Goal: Task Accomplishment & Management: Use online tool/utility

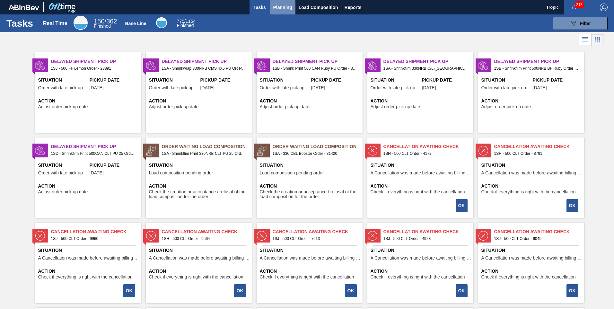
click at [285, 8] on span "Planning" at bounding box center [282, 8] width 19 height 8
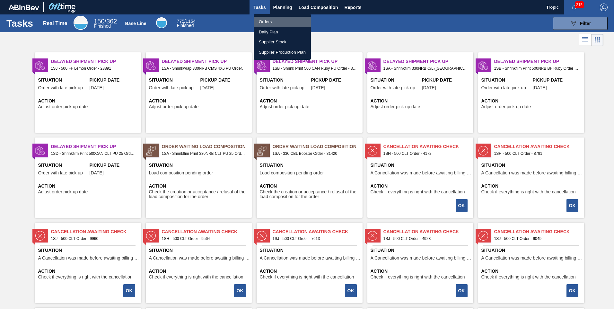
click at [271, 22] on li "Orders" at bounding box center [282, 22] width 57 height 10
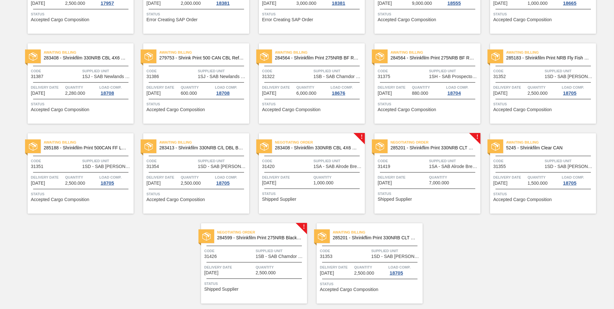
scroll to position [212, 0]
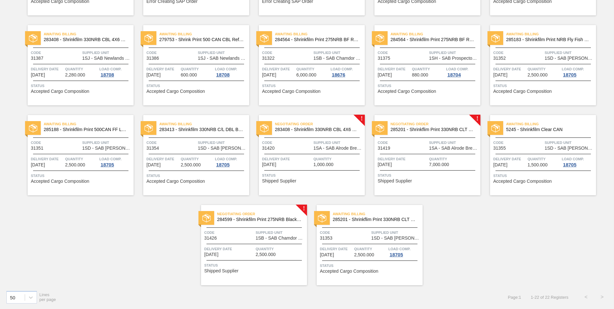
click at [416, 150] on div "Code 31419" at bounding box center [403, 144] width 50 height 11
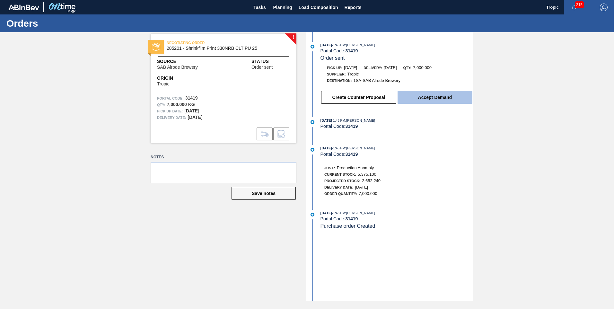
click at [417, 93] on button "Accept Demand" at bounding box center [434, 97] width 75 height 13
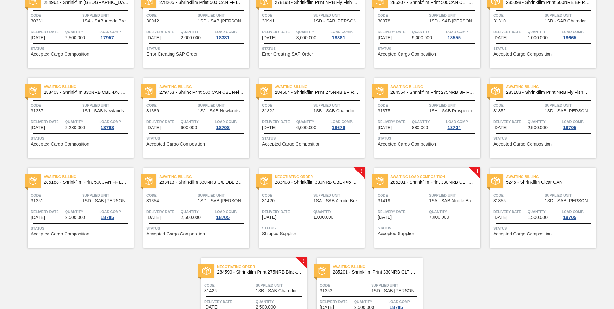
scroll to position [161, 0]
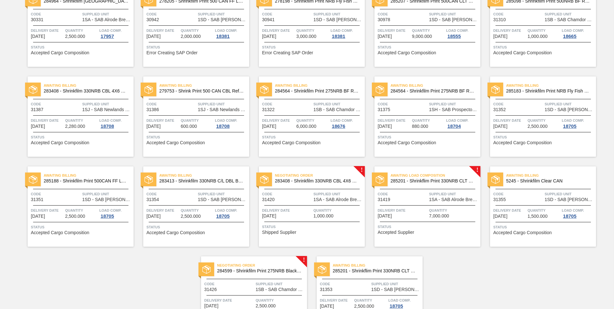
click at [307, 195] on span "Code" at bounding box center [287, 194] width 50 height 6
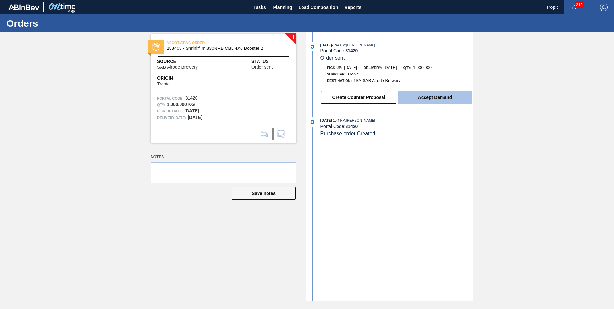
click at [408, 97] on button "Accept Demand" at bounding box center [434, 97] width 75 height 13
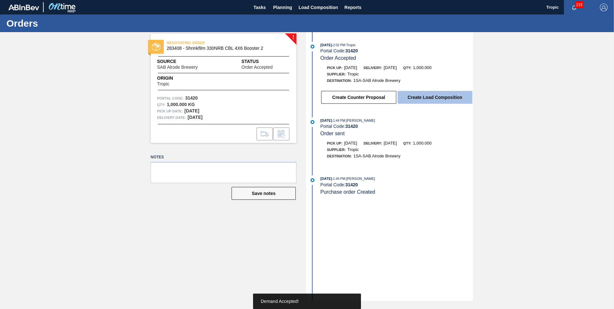
click at [420, 99] on button "Create Load Composition" at bounding box center [434, 97] width 75 height 13
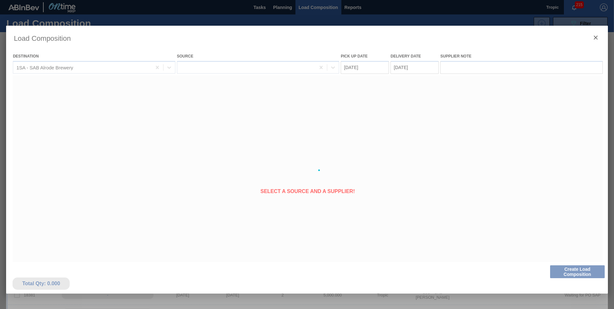
type Date "[DATE]"
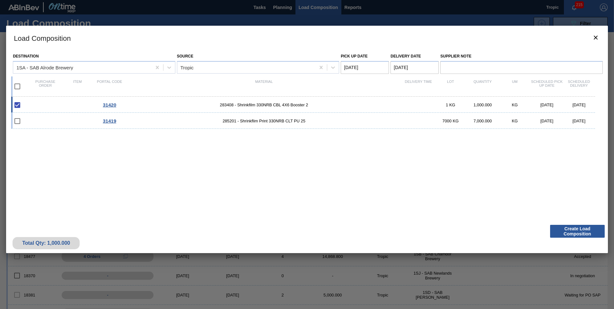
click at [374, 65] on Date "[DATE]" at bounding box center [365, 67] width 48 height 13
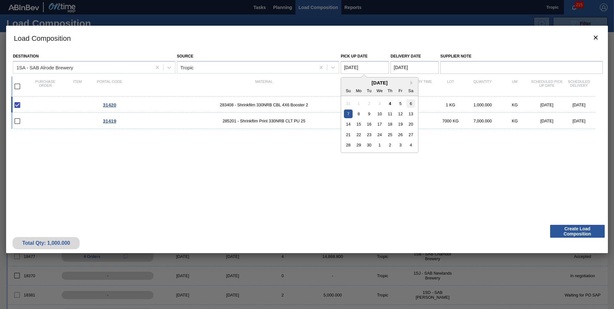
click at [409, 104] on div "6" at bounding box center [410, 103] width 9 height 9
type Date "[DATE]"
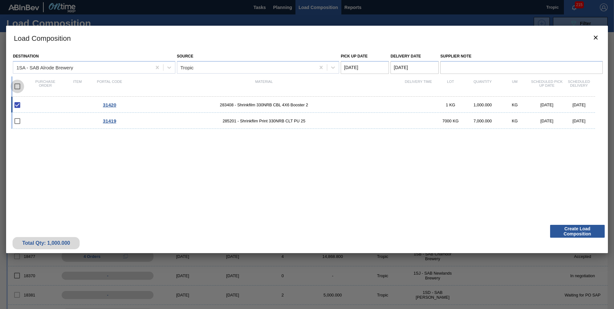
click at [15, 84] on input "checkbox" at bounding box center [17, 86] width 13 height 13
checkbox input "true"
type Date "[DATE]"
checkbox input "true"
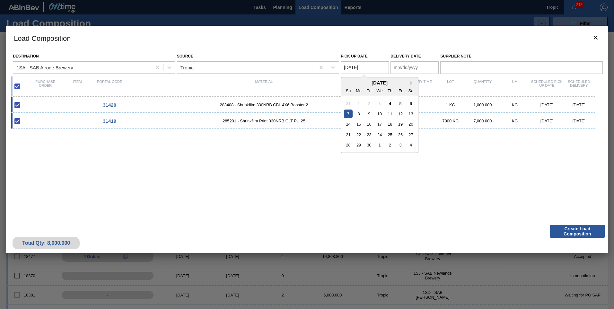
click at [371, 67] on Date "[DATE]" at bounding box center [365, 67] width 48 height 13
click at [412, 106] on div "6" at bounding box center [410, 103] width 9 height 9
type Date "[DATE]"
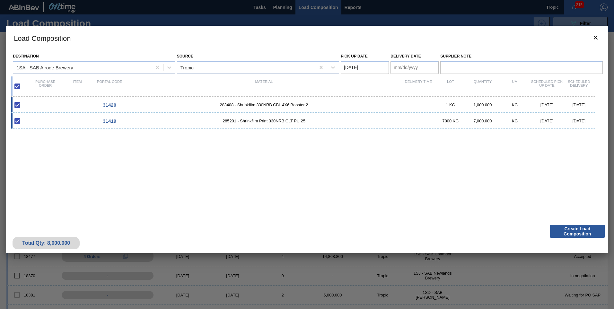
click at [415, 68] on Date "Delivery Date" at bounding box center [414, 67] width 48 height 13
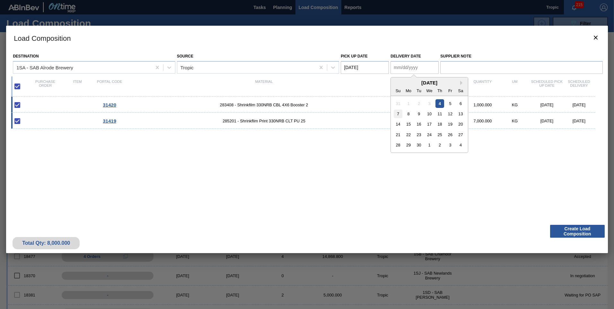
click at [397, 116] on div "7" at bounding box center [398, 113] width 9 height 9
type Date "[DATE]"
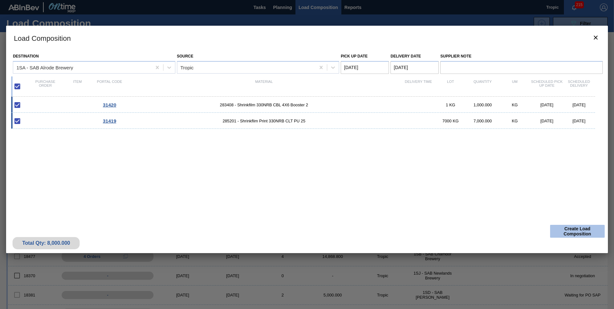
click at [572, 237] on button "Create Load Composition" at bounding box center [577, 231] width 55 height 13
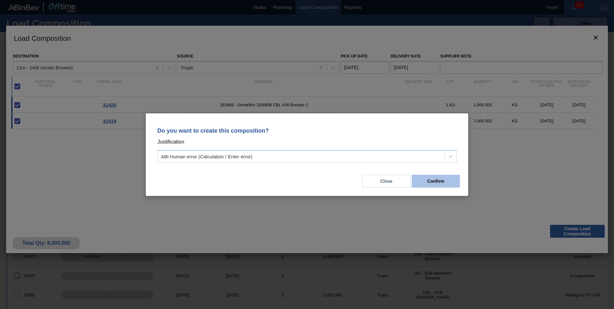
click at [428, 181] on button "Confirm" at bounding box center [436, 181] width 48 height 13
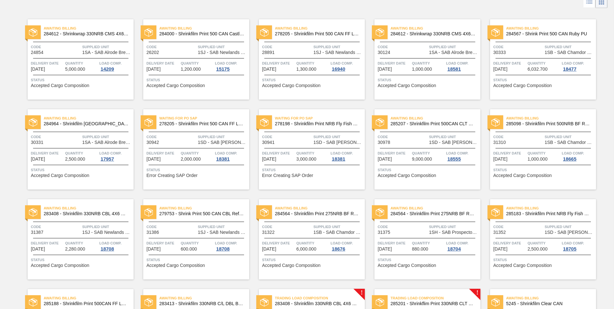
scroll to position [212, 0]
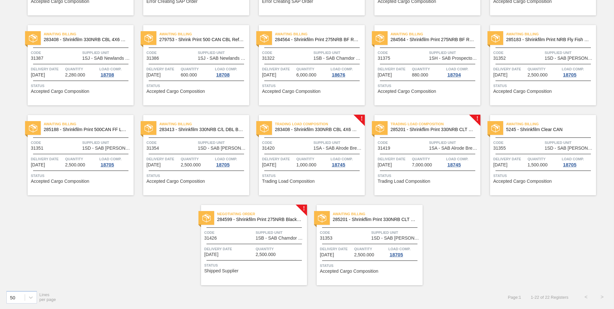
click at [263, 224] on div "Negotiating Order 284599 - Shrinkfilm Print 275NRB Black Crown PU Code 31426 Su…" at bounding box center [254, 245] width 106 height 80
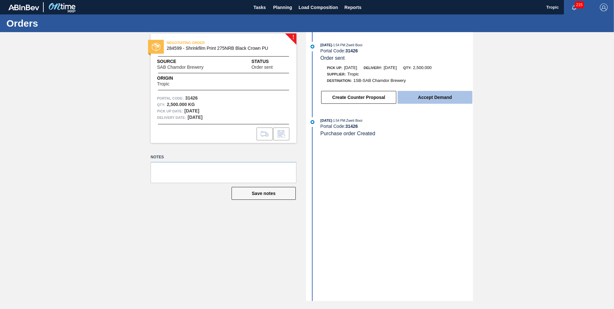
click at [437, 99] on button "Accept Demand" at bounding box center [434, 97] width 75 height 13
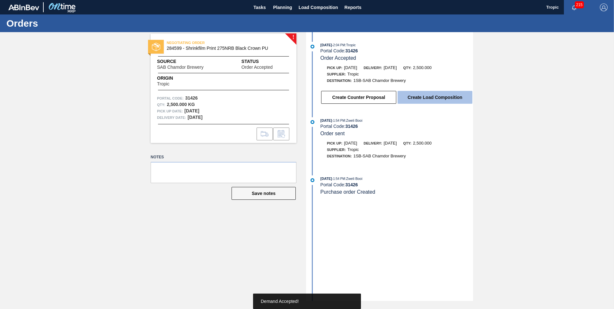
click at [439, 98] on button "Create Load Composition" at bounding box center [434, 97] width 75 height 13
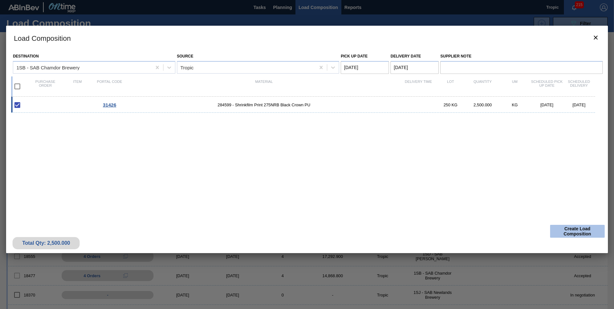
click at [582, 232] on button "Create Load Composition" at bounding box center [577, 231] width 55 height 13
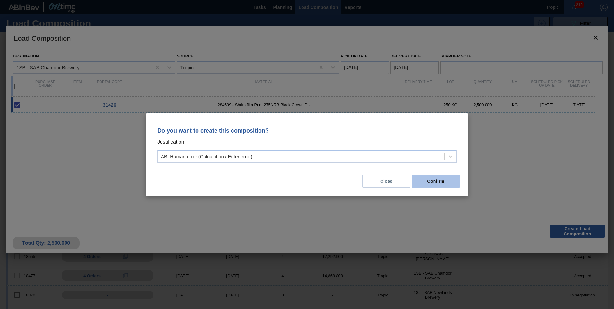
click at [454, 186] on button "Confirm" at bounding box center [436, 181] width 48 height 13
